Goal: Task Accomplishment & Management: Manage account settings

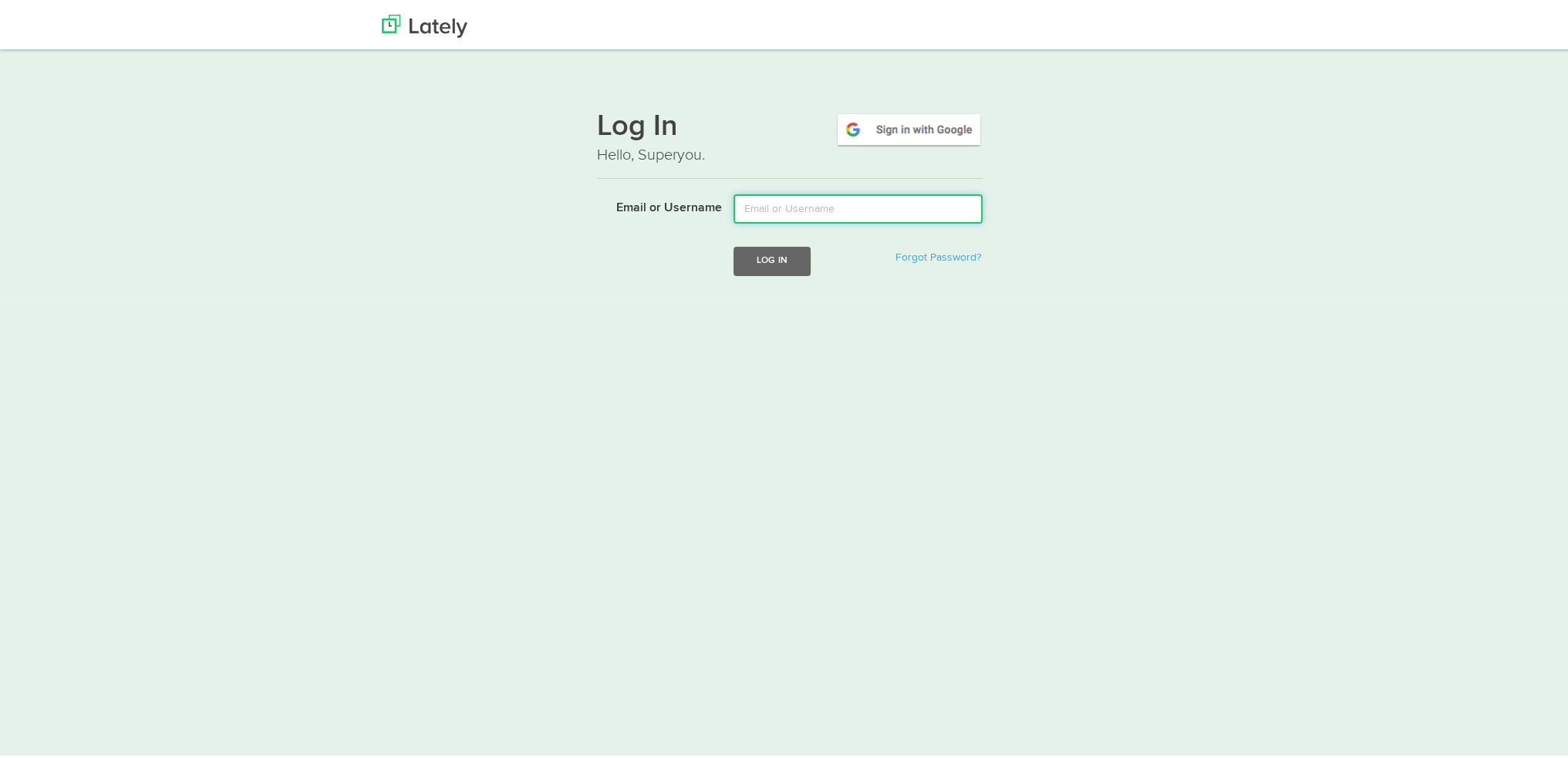
click at [806, 203] on input "Email or Username" at bounding box center [858, 205] width 249 height 29
type input "[EMAIL_ADDRESS][DOMAIN_NAME]"
click at [778, 260] on button "Log In" at bounding box center [772, 257] width 77 height 28
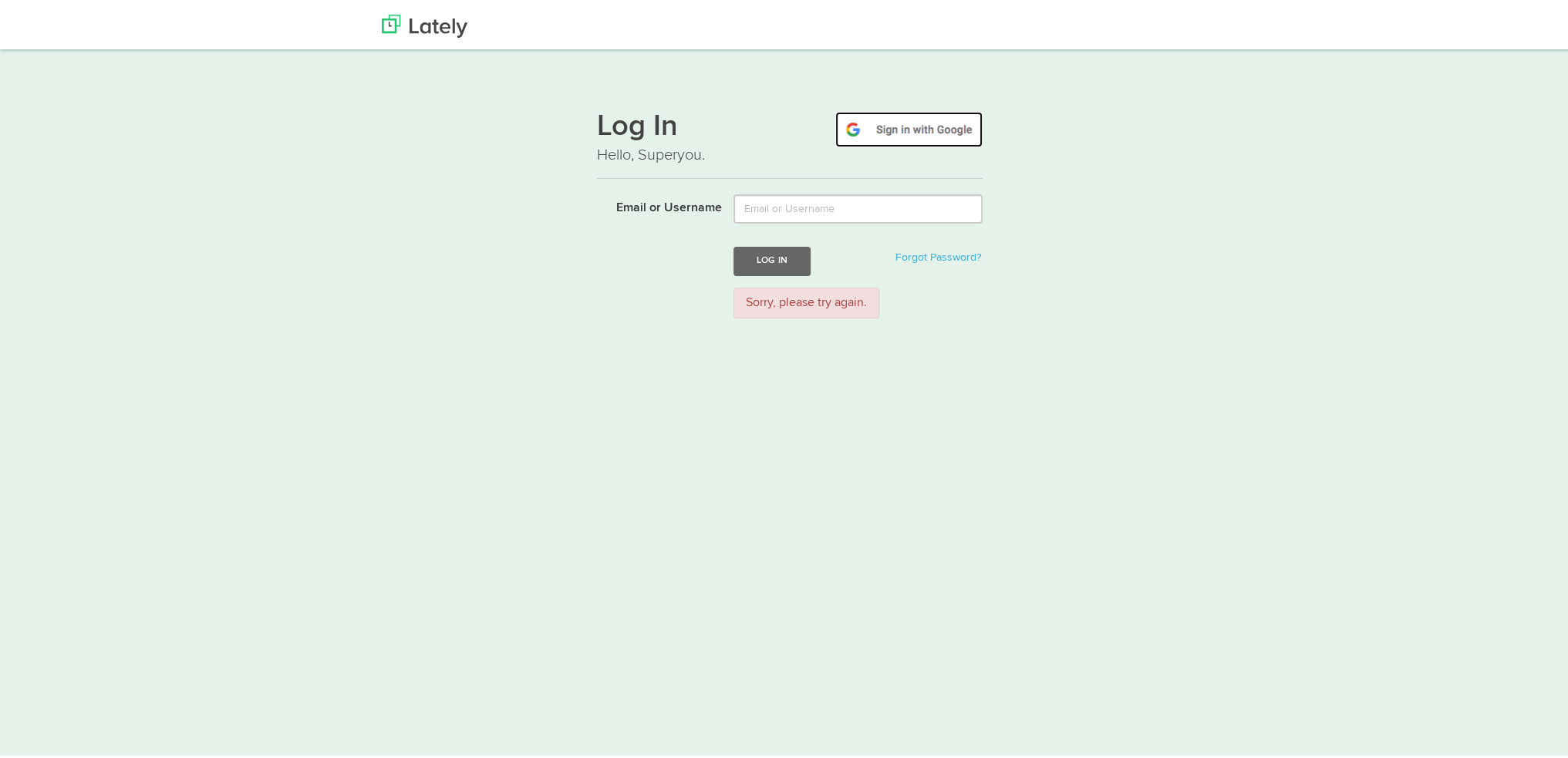
click at [933, 130] on img at bounding box center [909, 127] width 148 height 36
